Goal: Obtain resource: Download file/media

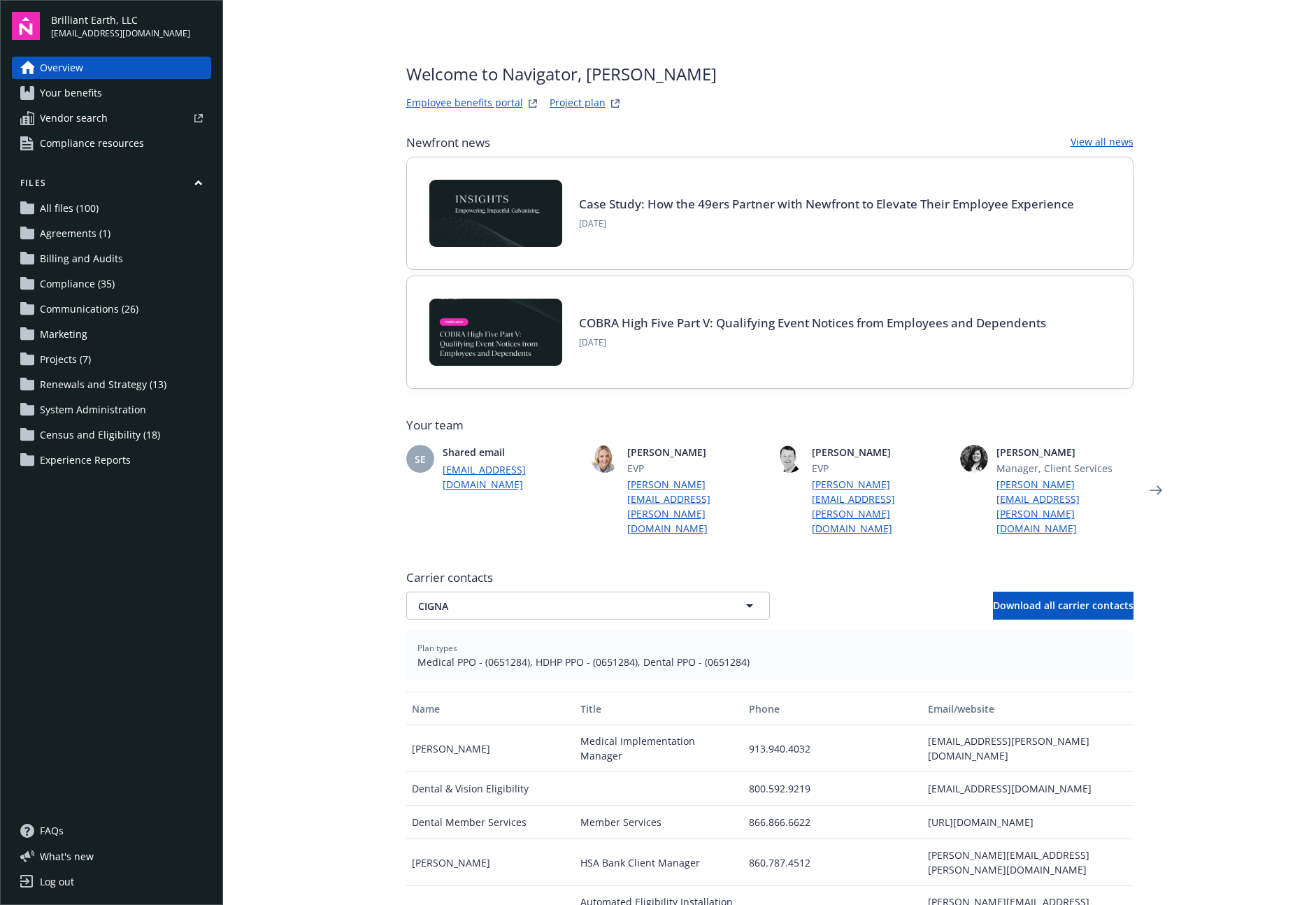
click at [70, 352] on span "Projects (7)" at bounding box center [65, 359] width 51 height 22
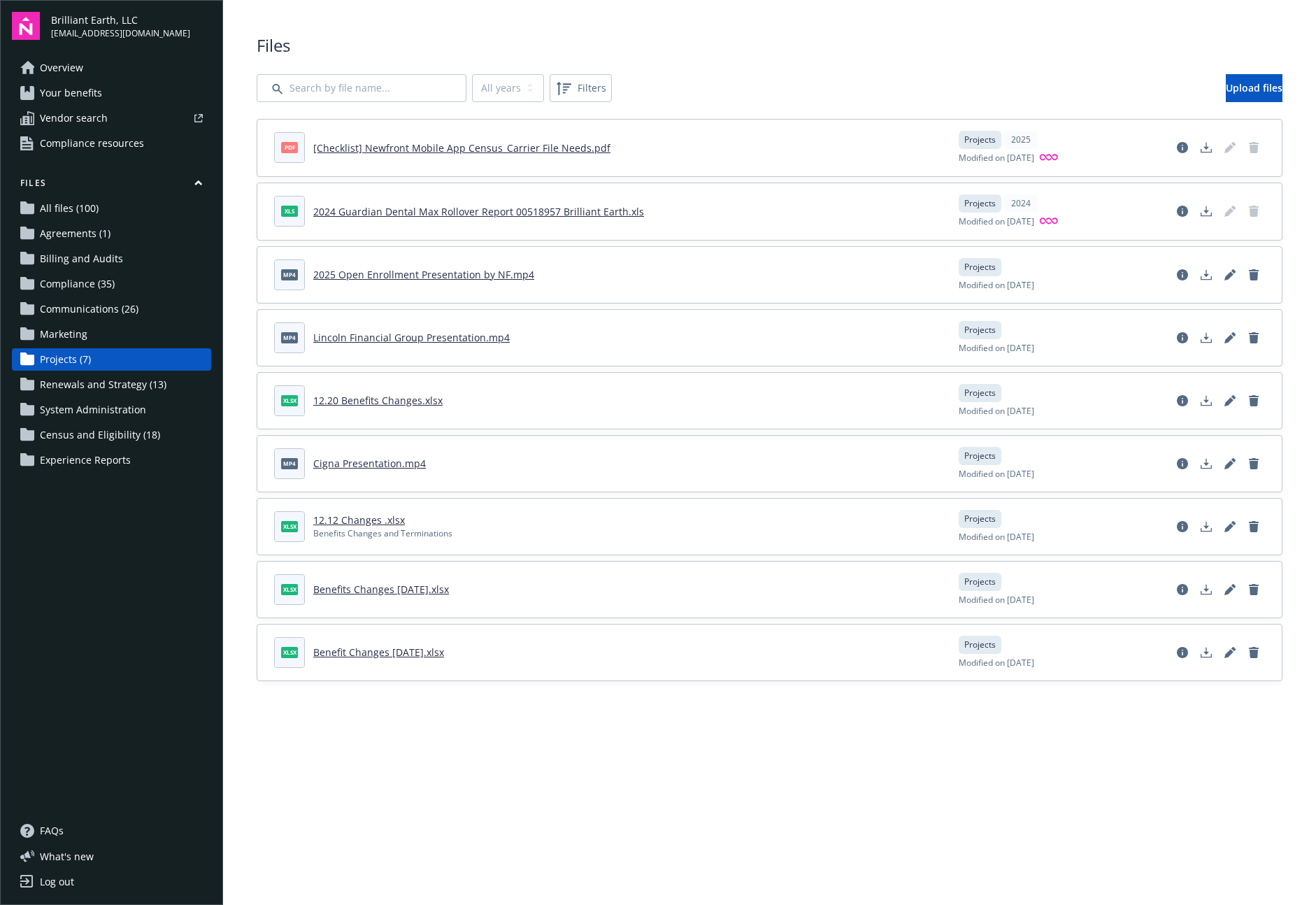
click at [99, 305] on span "Communications (26)" at bounding box center [89, 308] width 99 height 22
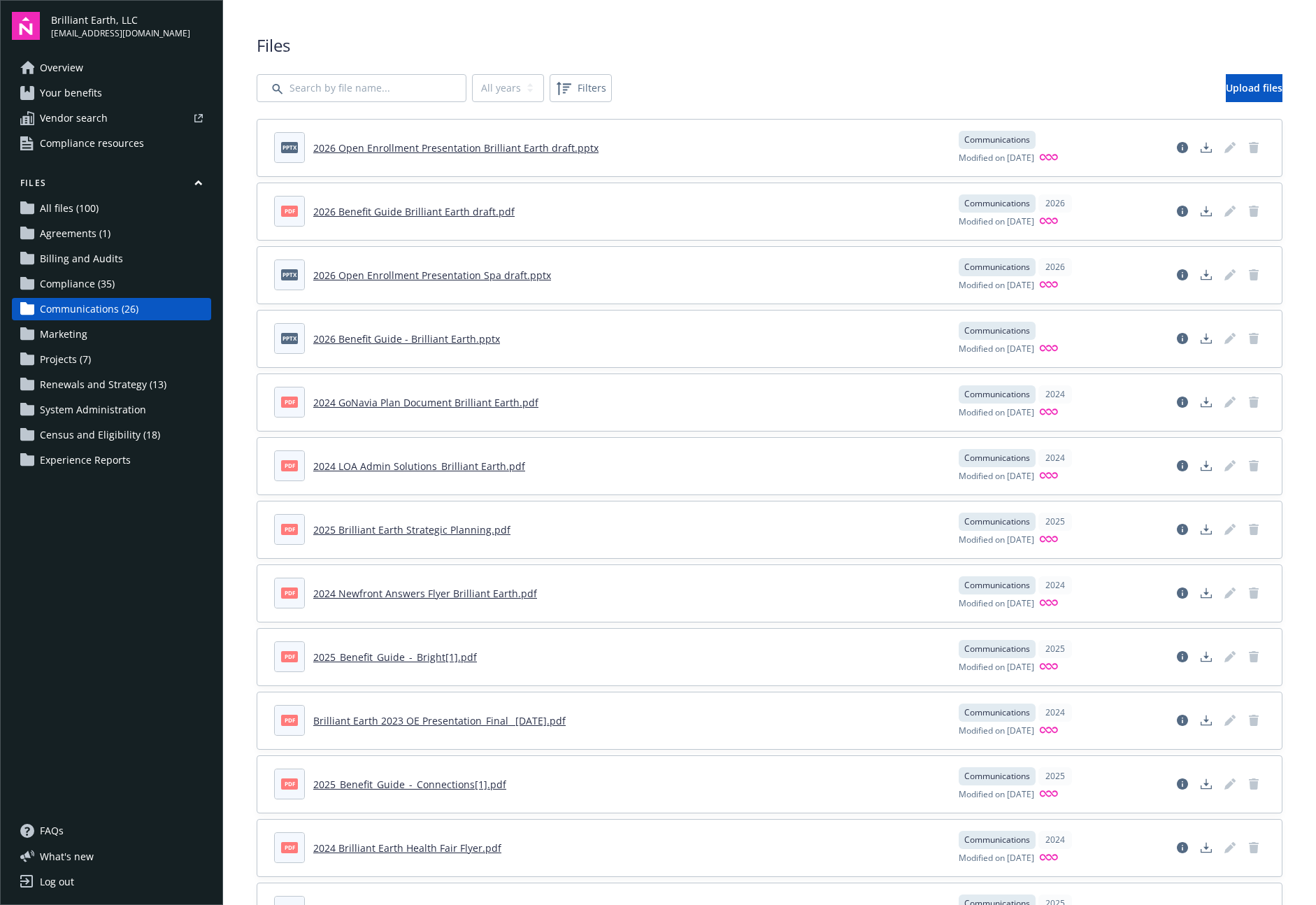
click at [408, 147] on link "2026 Open Enrollment Presentation Brilliant Earth draft.pptx" at bounding box center [456, 147] width 285 height 13
